Goal: Check status

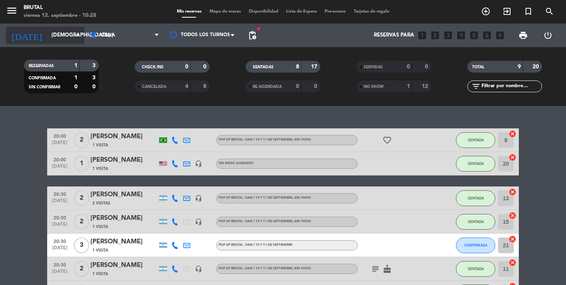
click at [57, 36] on input "[DEMOGRAPHIC_DATA] [DATE]" at bounding box center [82, 35] width 69 height 14
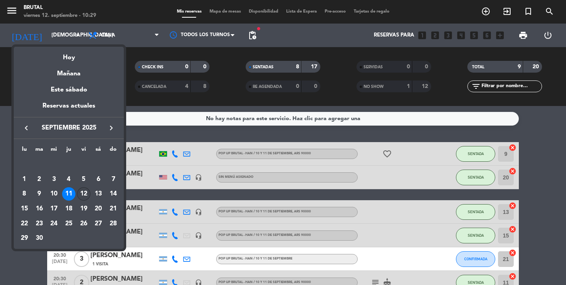
click at [85, 195] on div "12" at bounding box center [83, 194] width 13 height 13
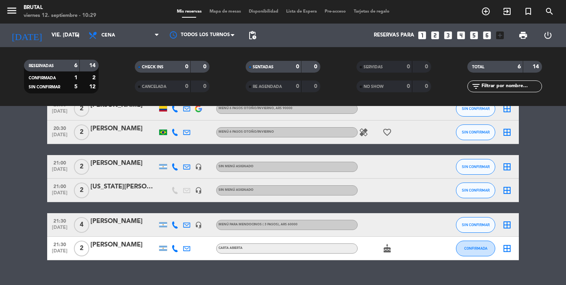
scroll to position [60, 0]
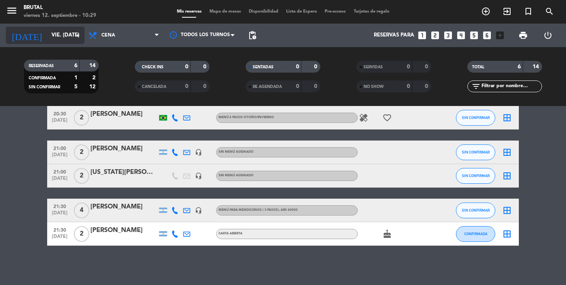
click at [72, 37] on input "vie. [DATE]" at bounding box center [82, 35] width 69 height 14
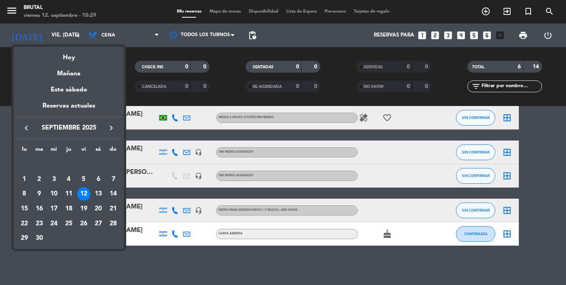
click at [98, 197] on div "13" at bounding box center [98, 194] width 13 height 13
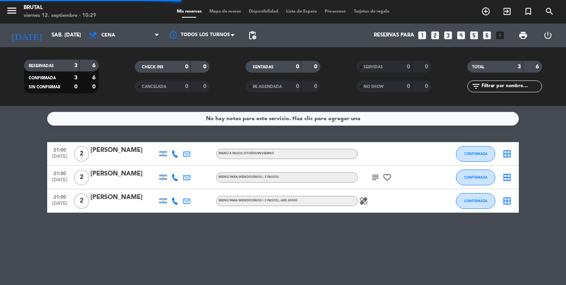
scroll to position [0, 0]
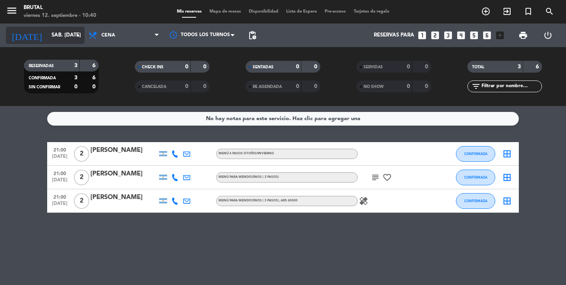
click at [48, 35] on input "sáb. [DATE]" at bounding box center [82, 35] width 69 height 14
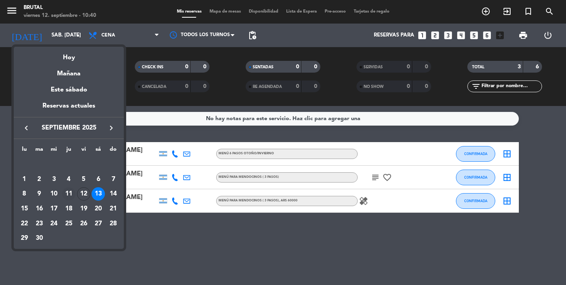
click at [71, 194] on div "11" at bounding box center [68, 194] width 13 height 13
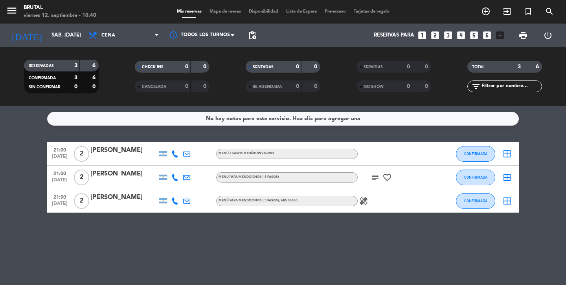
type input "[DEMOGRAPHIC_DATA] [DATE]"
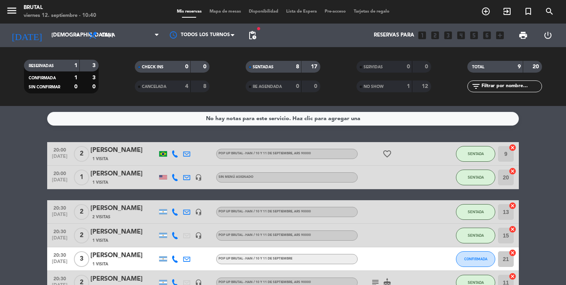
click at [390, 89] on div "NO SHOW" at bounding box center [377, 86] width 36 height 9
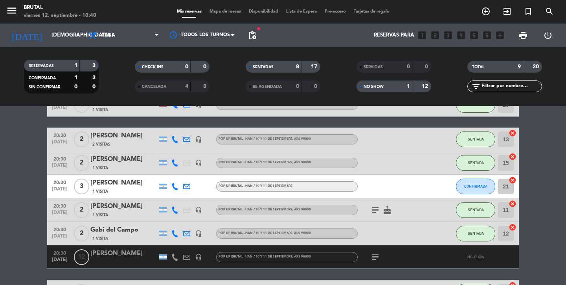
scroll to position [154, 0]
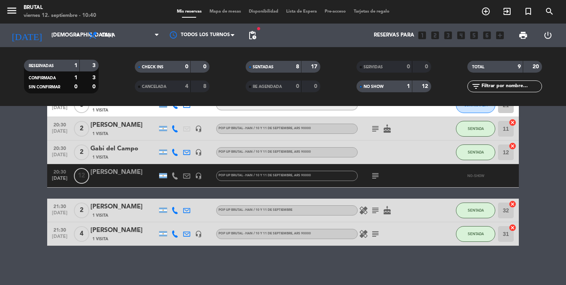
click at [124, 182] on div at bounding box center [123, 181] width 67 height 6
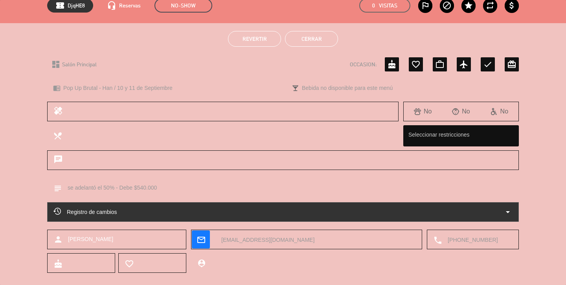
scroll to position [52, 0]
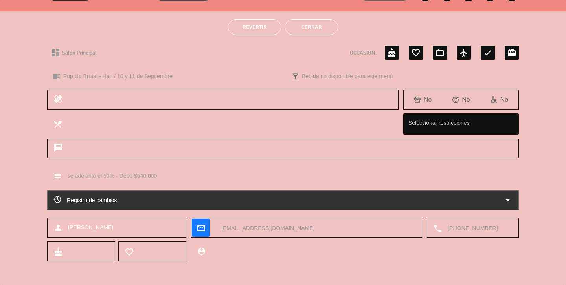
click at [311, 25] on button "Cerrar" at bounding box center [311, 27] width 53 height 16
